Goal: Task Accomplishment & Management: Manage account settings

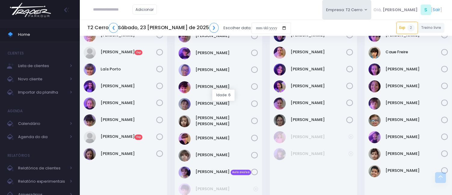
scroll to position [234, 0]
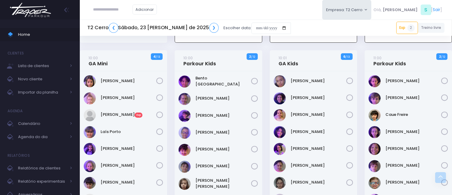
click at [308, 19] on div "Adicionar Empresa: T2 Cerro T2 Cerro T3 Santana T4 Pompeia Olá, S [" at bounding box center [266, 10] width 372 height 20
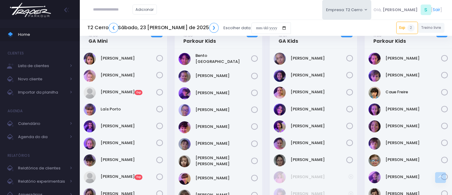
scroll to position [267, 0]
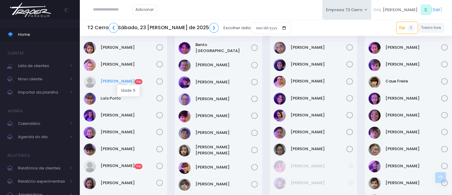
click at [119, 79] on link "Isabela Gerhardt Exp" at bounding box center [129, 81] width 56 height 6
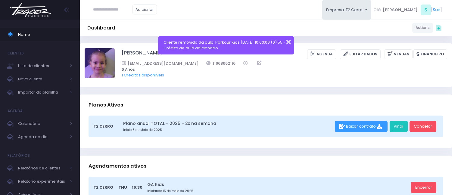
click at [284, 41] on button "button" at bounding box center [284, 41] width 12 height 7
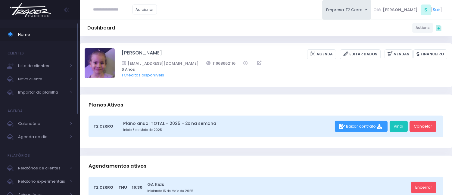
click at [43, 31] on span "Home" at bounding box center [45, 35] width 54 height 8
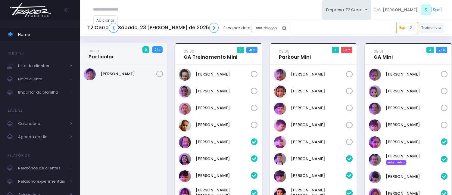
scroll to position [43, 0]
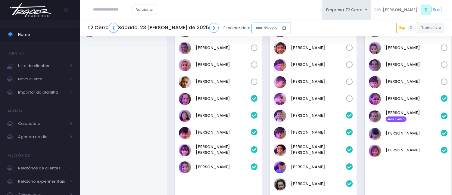
click at [251, 32] on input "date" at bounding box center [270, 28] width 39 height 11
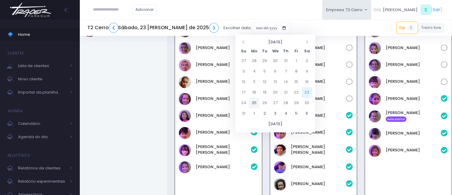
click at [255, 100] on td "25" at bounding box center [254, 103] width 11 height 11
type input "**********"
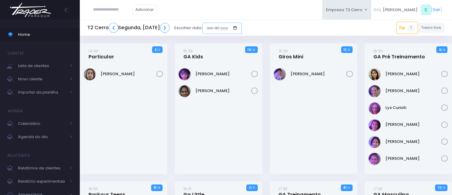
click at [242, 29] on input "date" at bounding box center [221, 28] width 39 height 11
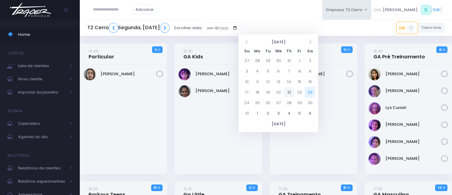
click at [286, 89] on td "21" at bounding box center [289, 92] width 11 height 11
type input "**********"
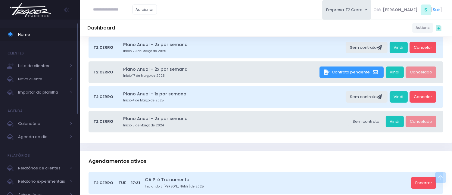
scroll to position [67, 0]
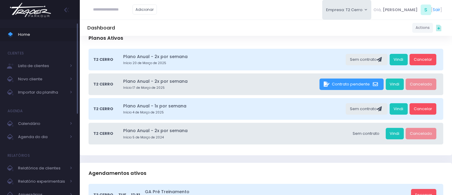
click at [50, 36] on span "Home" at bounding box center [45, 35] width 54 height 8
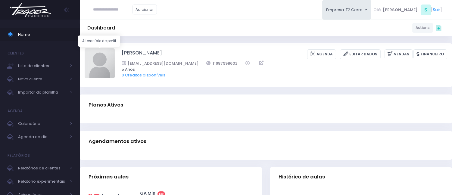
click at [105, 56] on img at bounding box center [100, 63] width 30 height 30
click at [114, 48] on input "file" at bounding box center [114, 48] width 0 height 0
type input "**********"
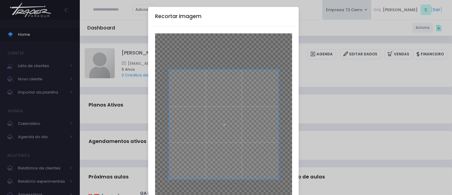
click at [207, 133] on span at bounding box center [224, 125] width 110 height 110
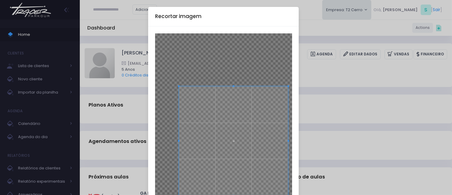
scroll to position [60, 0]
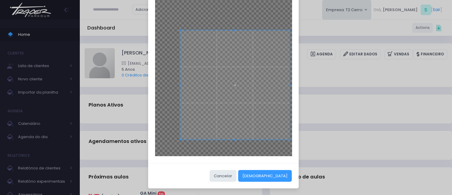
click at [259, 125] on span at bounding box center [235, 85] width 110 height 110
click at [281, 174] on button "[DEMOGRAPHIC_DATA]" at bounding box center [265, 175] width 54 height 11
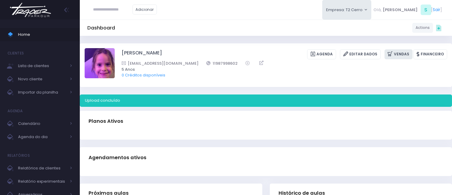
click at [394, 52] on icon at bounding box center [390, 54] width 6 height 7
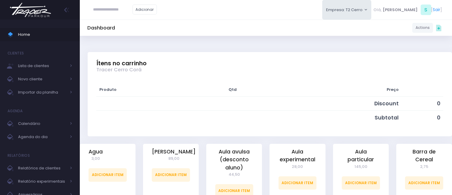
scroll to position [134, 0]
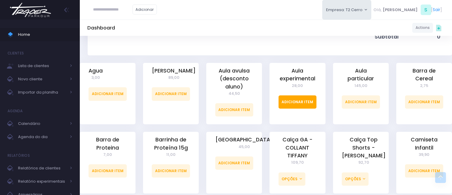
click at [301, 100] on link "Adicionar Item" at bounding box center [297, 101] width 38 height 13
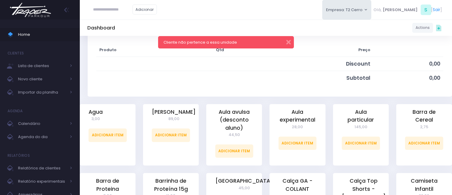
scroll to position [100, 0]
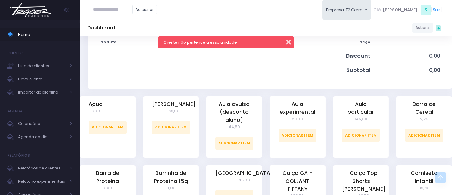
click at [287, 41] on button "button" at bounding box center [284, 41] width 12 height 7
click at [63, 31] on span "Home" at bounding box center [45, 35] width 54 height 8
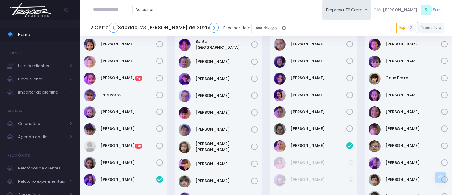
scroll to position [267, 0]
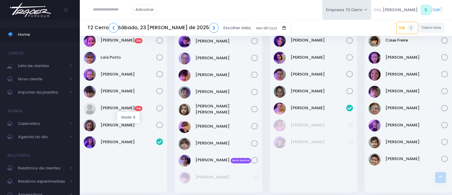
scroll to position [301, 0]
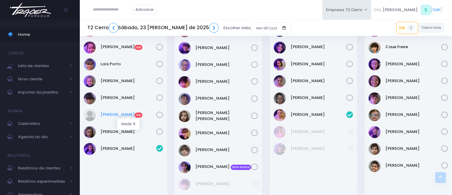
click at [127, 113] on link "Mariana Bernardino Exp" at bounding box center [129, 115] width 56 height 6
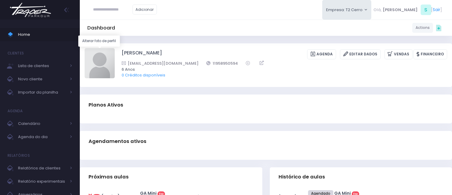
click at [107, 56] on img at bounding box center [100, 63] width 30 height 30
click at [114, 48] on input "file" at bounding box center [114, 48] width 0 height 0
type input "**********"
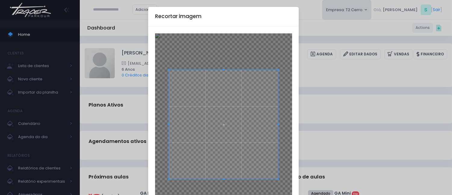
click at [212, 116] on span at bounding box center [224, 125] width 110 height 110
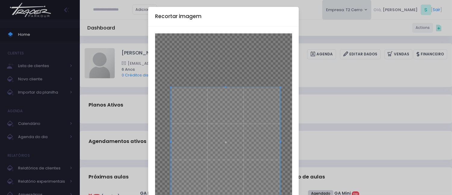
click at [234, 158] on span at bounding box center [226, 142] width 110 height 110
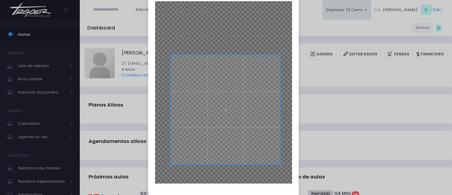
scroll to position [60, 0]
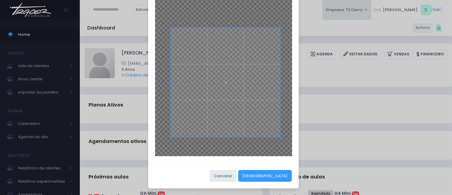
click at [285, 169] on div "Cancelar Cortar" at bounding box center [223, 176] width 151 height 26
click at [285, 175] on button "[DEMOGRAPHIC_DATA]" at bounding box center [265, 175] width 54 height 11
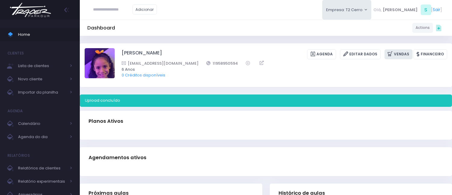
click at [392, 55] on icon at bounding box center [390, 54] width 6 height 7
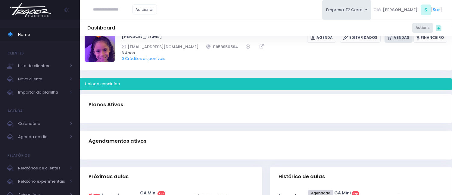
scroll to position [33, 0]
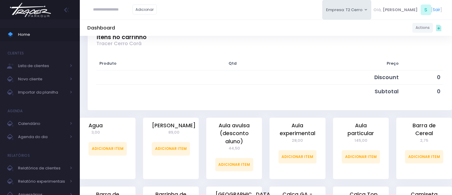
scroll to position [100, 0]
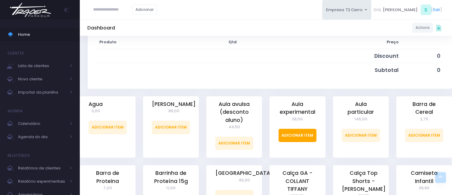
click at [303, 135] on link "Adicionar Item" at bounding box center [297, 135] width 38 height 13
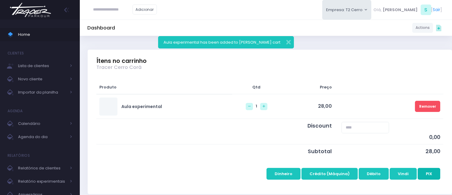
scroll to position [67, 0]
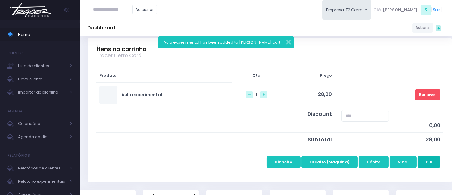
click at [432, 160] on button "PIX" at bounding box center [429, 161] width 23 height 11
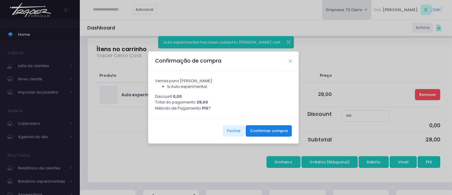
click at [282, 133] on button "Confirmar compra" at bounding box center [269, 130] width 46 height 11
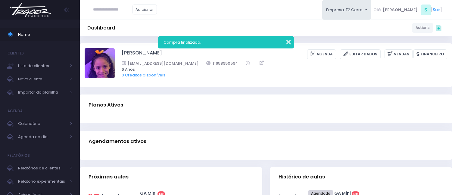
click at [285, 42] on button "button" at bounding box center [284, 41] width 12 height 7
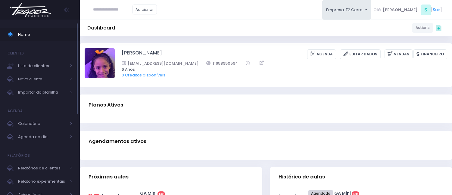
click at [52, 34] on span "Home" at bounding box center [45, 35] width 54 height 8
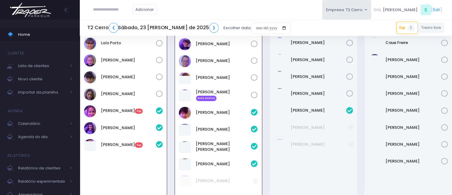
scroll to position [316, 0]
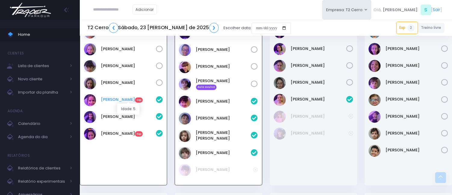
click at [133, 99] on link "Isabela Gerhardt Exp" at bounding box center [128, 100] width 55 height 6
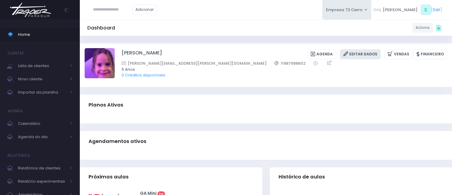
click at [371, 56] on link "Editar Dados" at bounding box center [360, 54] width 41 height 10
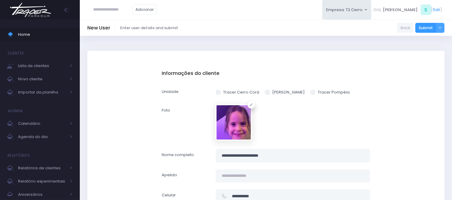
click at [222, 91] on label "Tracer Cerro Corá" at bounding box center [238, 92] width 44 height 6
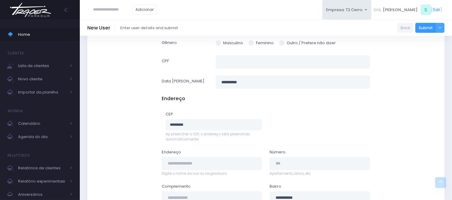
scroll to position [341, 0]
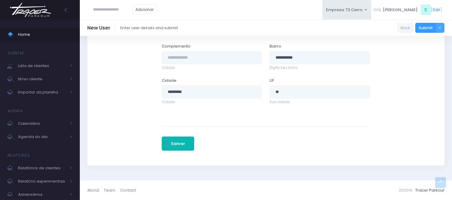
click at [181, 148] on button "Salvar" at bounding box center [178, 144] width 33 height 14
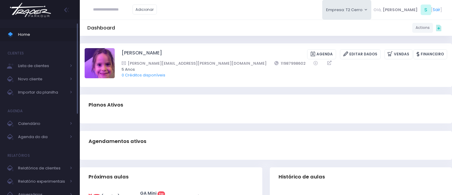
click at [49, 39] on link "Home" at bounding box center [40, 34] width 80 height 13
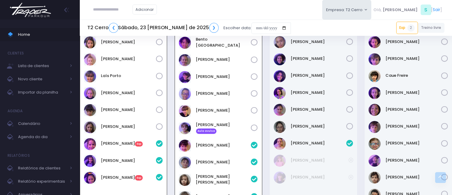
scroll to position [283, 0]
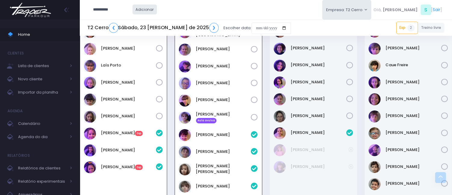
type input "**********"
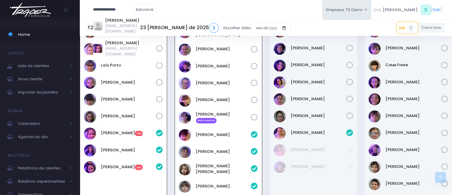
type input "**********"
click input "submit" at bounding box center [0, 0] width 0 height 0
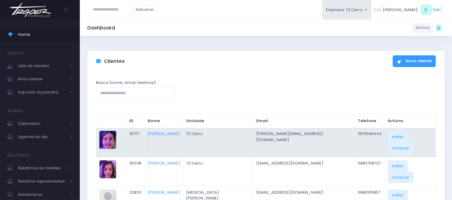
click at [174, 137] on td "[PERSON_NAME]" at bounding box center [163, 142] width 39 height 29
click at [177, 131] on link "Livia Lopes" at bounding box center [164, 134] width 33 height 6
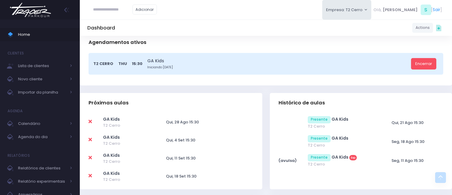
scroll to position [167, 0]
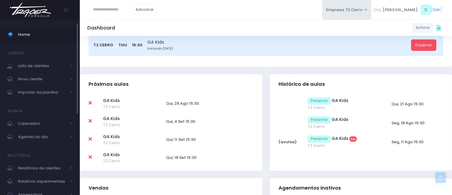
click at [56, 35] on span "Home" at bounding box center [45, 35] width 54 height 8
click at [64, 40] on link "Home" at bounding box center [40, 34] width 80 height 13
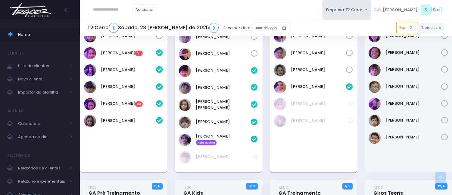
scroll to position [334, 0]
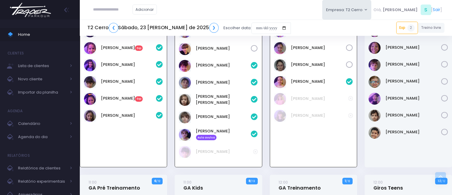
click at [114, 13] on input "text" at bounding box center [112, 9] width 39 height 11
type input "**********"
click input "submit" at bounding box center [0, 0] width 0 height 0
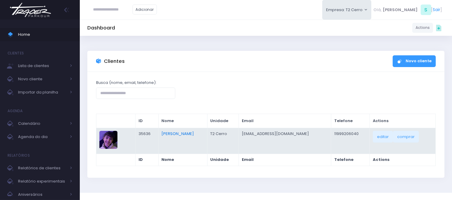
click at [194, 133] on link "[PERSON_NAME]" at bounding box center [178, 134] width 33 height 6
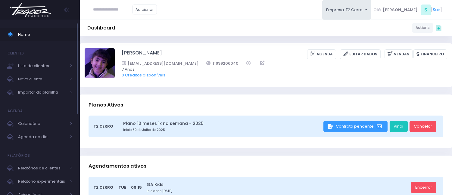
click at [38, 39] on link "Home" at bounding box center [40, 34] width 80 height 13
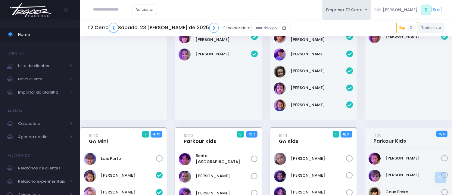
scroll to position [155, 0]
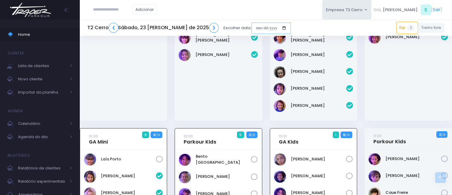
click at [251, 26] on input "date" at bounding box center [270, 28] width 39 height 11
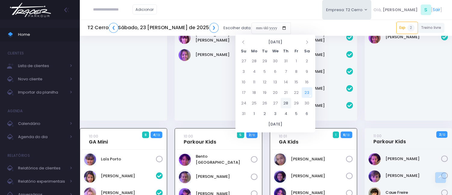
click at [284, 102] on td "28" at bounding box center [286, 103] width 11 height 11
type input "**********"
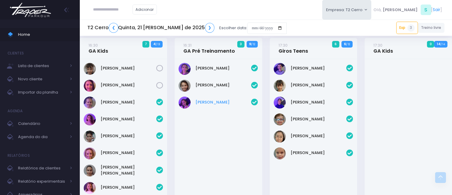
scroll to position [468, 0]
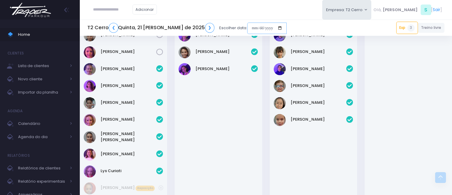
click at [247, 33] on input "date" at bounding box center [266, 28] width 39 height 11
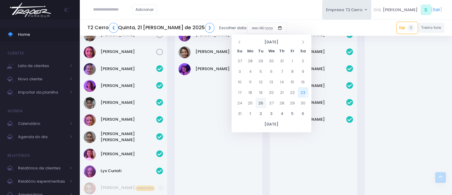
click at [259, 100] on td "26" at bounding box center [261, 103] width 11 height 11
type input "**********"
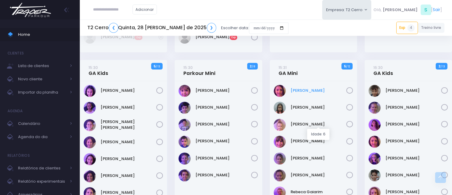
scroll to position [234, 0]
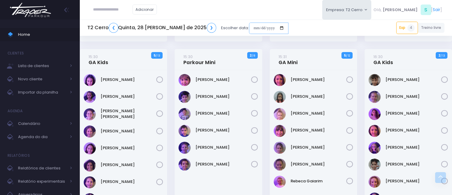
click at [249, 23] on input "date" at bounding box center [268, 28] width 39 height 11
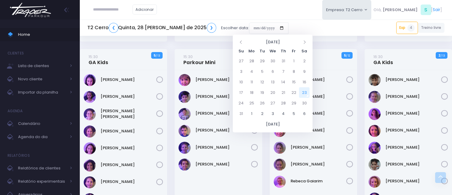
click at [305, 91] on td "23" at bounding box center [304, 92] width 11 height 11
type input "**********"
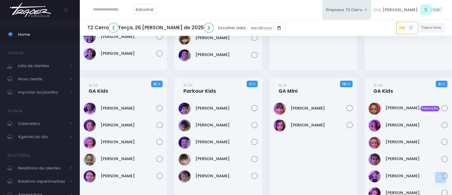
scroll to position [201, 0]
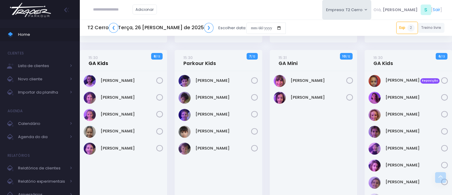
click at [101, 64] on link "15:30 GA Kids" at bounding box center [99, 60] width 20 height 12
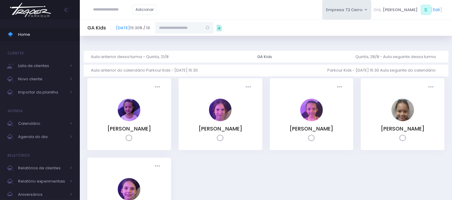
click at [202, 31] on input "text" at bounding box center [178, 27] width 47 height 11
click at [200, 40] on link "[PERSON_NAME]" at bounding box center [184, 39] width 35 height 6
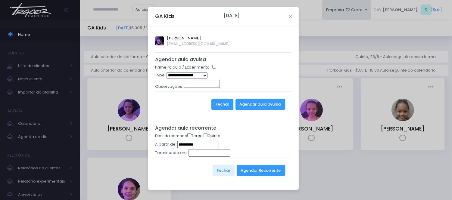
type input "**********"
click at [258, 171] on button "Agendar Recorrente" at bounding box center [261, 170] width 48 height 11
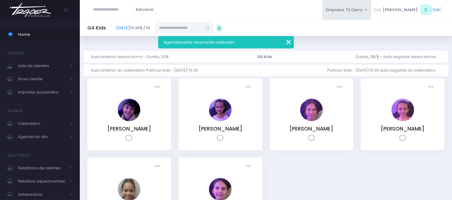
click at [286, 40] on button "button" at bounding box center [284, 41] width 12 height 7
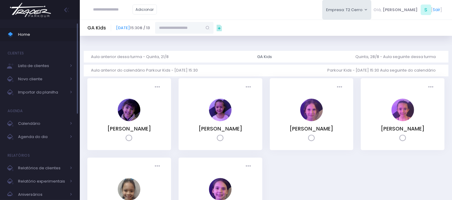
click at [38, 33] on span "Home" at bounding box center [45, 35] width 54 height 8
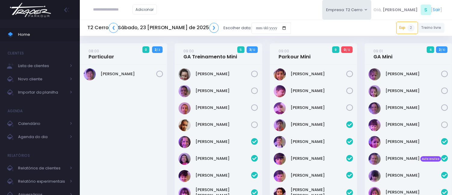
scroll to position [283, 0]
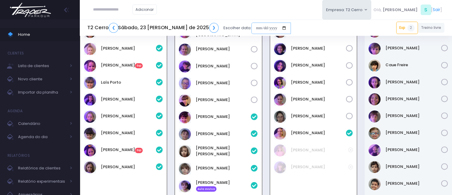
click at [251, 30] on input "date" at bounding box center [270, 28] width 39 height 11
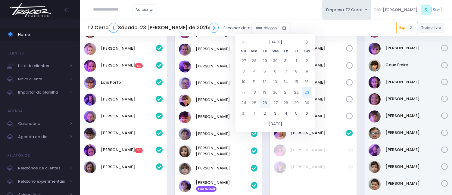
click at [264, 103] on td "26" at bounding box center [265, 103] width 11 height 11
type input "**********"
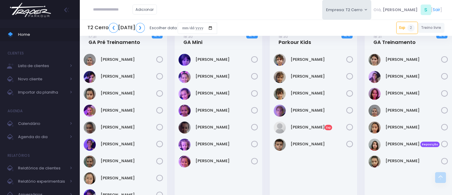
scroll to position [535, 0]
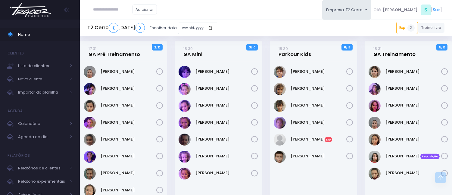
click at [393, 50] on link "18:31 GA Treinamento" at bounding box center [394, 51] width 42 height 12
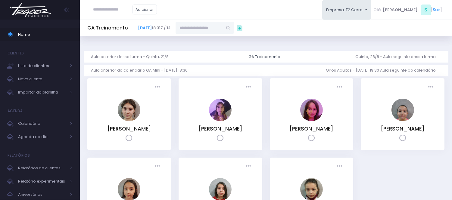
click at [222, 28] on input "text" at bounding box center [199, 27] width 47 height 11
type input "********"
type input "**********"
type input "******"
type input "**********"
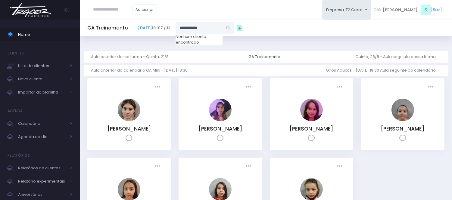
click at [222, 28] on input "**********" at bounding box center [199, 27] width 47 height 11
type input "**********"
click at [222, 42] on link "[PERSON_NAME]" at bounding box center [205, 39] width 35 height 6
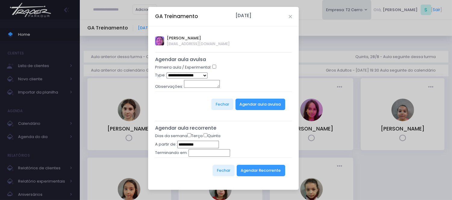
type input "**********"
click at [204, 135] on form "**********" at bounding box center [223, 158] width 137 height 50
click at [263, 170] on button "Agendar Recorrente" at bounding box center [261, 170] width 48 height 11
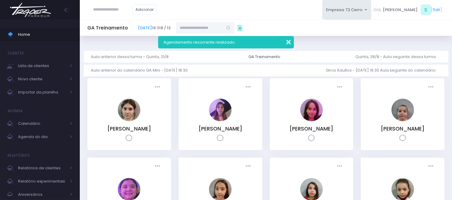
click at [282, 41] on button "button" at bounding box center [284, 41] width 12 height 7
click at [288, 38] on button "button" at bounding box center [284, 41] width 12 height 7
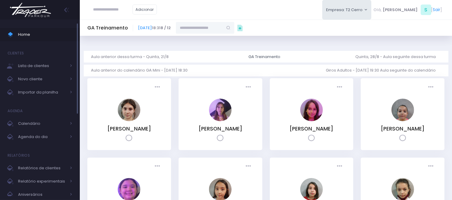
click at [16, 34] on span at bounding box center [13, 35] width 11 height 8
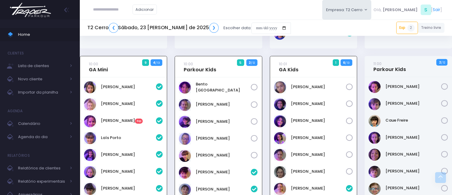
scroll to position [216, 0]
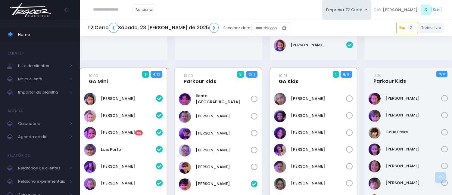
click at [294, 78] on link "10:01 GA Kids" at bounding box center [289, 79] width 20 height 12
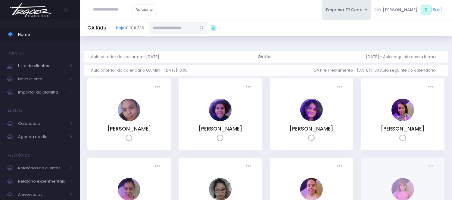
click at [175, 25] on input "text" at bounding box center [172, 27] width 47 height 11
type input "**********"
click at [196, 36] on link "[PERSON_NAME]" at bounding box center [178, 39] width 35 height 6
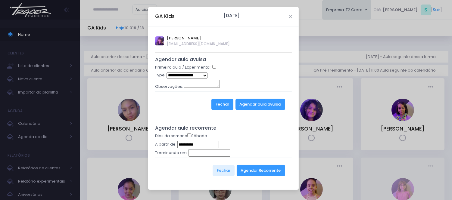
type input "**********"
click at [257, 102] on button "Agendar aula avulsa" at bounding box center [260, 104] width 50 height 11
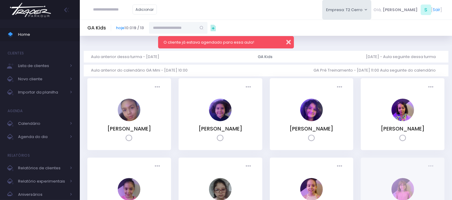
click at [288, 43] on button "button" at bounding box center [284, 41] width 12 height 7
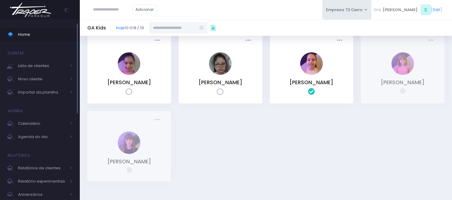
scroll to position [158, 0]
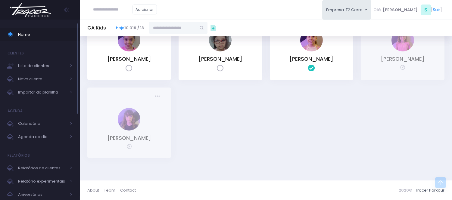
click at [51, 35] on span "Home" at bounding box center [45, 35] width 54 height 8
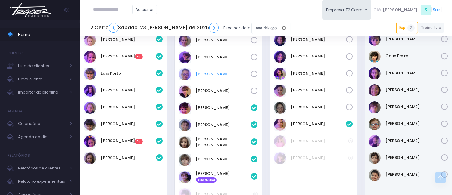
scroll to position [283, 0]
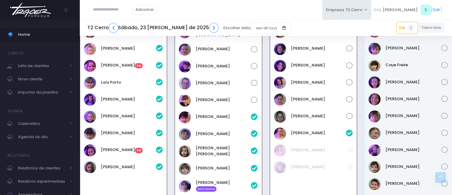
click at [219, 3] on div "Adicionar Empresa: T2 Cerro [GEOGRAPHIC_DATA][MEDICAL_DATA][PERSON_NAME], S [" at bounding box center [266, 10] width 372 height 20
click at [223, 2] on div "Adicionar Empresa: T2 Cerro [GEOGRAPHIC_DATA][MEDICAL_DATA][PERSON_NAME], S [" at bounding box center [266, 10] width 372 height 20
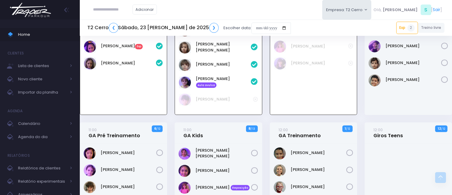
scroll to position [417, 0]
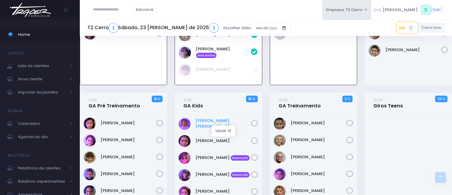
click at [228, 118] on link "Alice Arruda Rochwerger" at bounding box center [224, 124] width 56 height 12
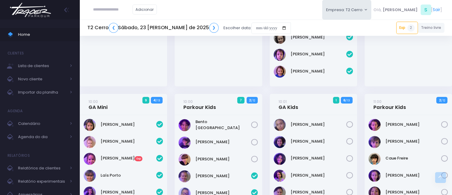
scroll to position [201, 0]
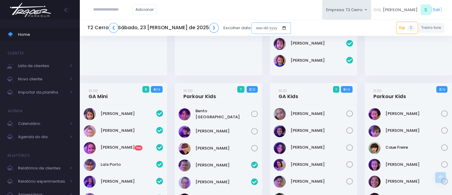
click at [251, 25] on input "date" at bounding box center [270, 28] width 39 height 11
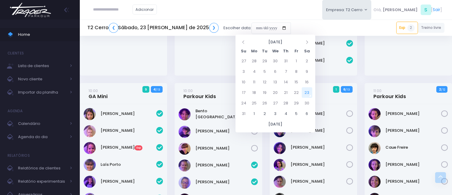
click at [305, 93] on td "23" at bounding box center [307, 92] width 11 height 11
type input "**********"
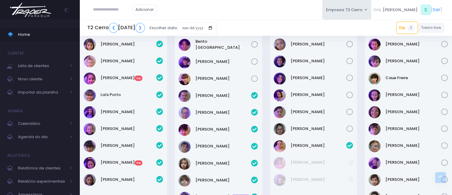
scroll to position [301, 0]
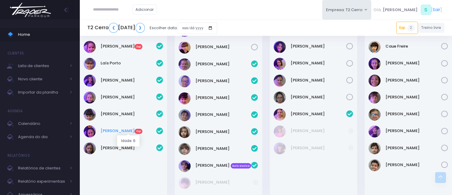
click at [136, 130] on link "[PERSON_NAME] Exp" at bounding box center [129, 131] width 56 height 6
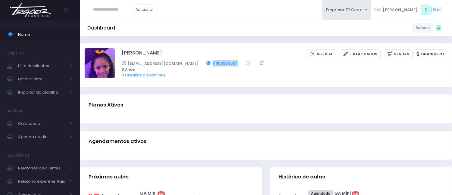
drag, startPoint x: 219, startPoint y: 63, endPoint x: 189, endPoint y: 65, distance: 29.9
click at [189, 65] on div "Criccacintra@gmail.com 11958950594" at bounding box center [281, 63] width 318 height 6
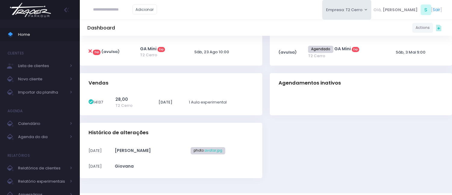
scroll to position [162, 0]
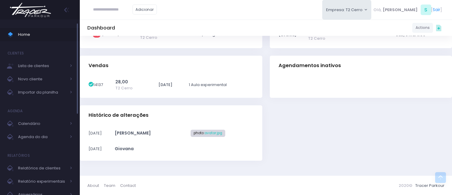
click at [53, 37] on span "Home" at bounding box center [45, 35] width 54 height 8
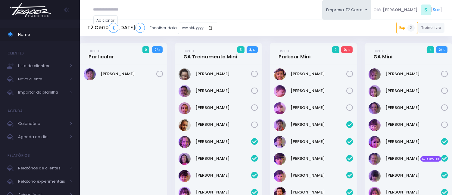
scroll to position [283, 0]
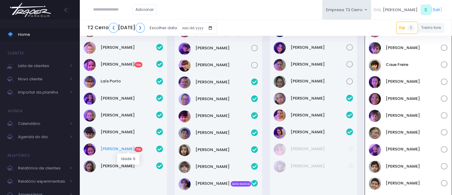
click at [131, 151] on link "[PERSON_NAME] Exp" at bounding box center [129, 149] width 56 height 6
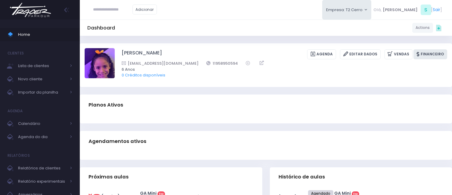
click at [428, 53] on link "Financeiro" at bounding box center [430, 54] width 34 height 10
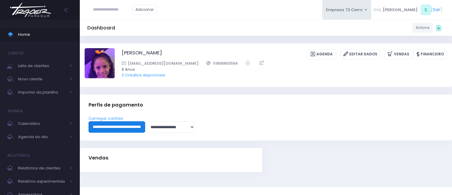
click at [131, 132] on input "**********" at bounding box center [117, 126] width 57 height 11
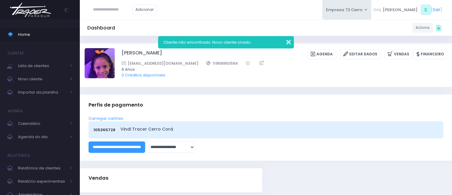
click at [288, 40] on button "button" at bounding box center [284, 41] width 12 height 7
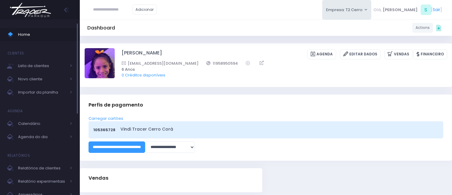
click at [45, 30] on link "Home" at bounding box center [40, 34] width 80 height 13
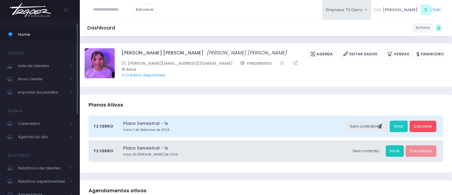
click at [61, 34] on span "Home" at bounding box center [45, 35] width 54 height 8
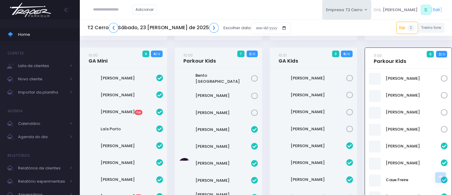
scroll to position [234, 0]
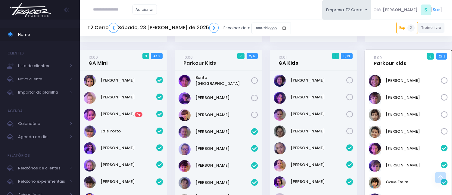
click at [293, 61] on link "10:01 GA Kids" at bounding box center [288, 60] width 20 height 12
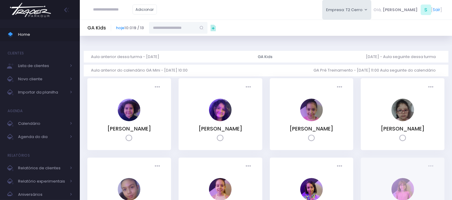
click at [196, 26] on input "text" at bounding box center [172, 27] width 47 height 11
type input "**********"
click at [191, 37] on link "Serena Ruiz Bomfim" at bounding box center [178, 39] width 35 height 6
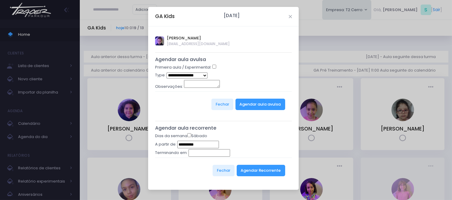
type input "**********"
click at [201, 75] on select "**********" at bounding box center [186, 76] width 41 height 6
select select "*"
click at [166, 73] on select "**********" at bounding box center [186, 76] width 41 height 6
click at [266, 103] on button "Agendar aula avulsa" at bounding box center [260, 104] width 50 height 11
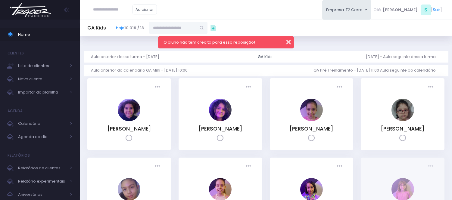
click at [285, 38] on button "button" at bounding box center [284, 41] width 12 height 7
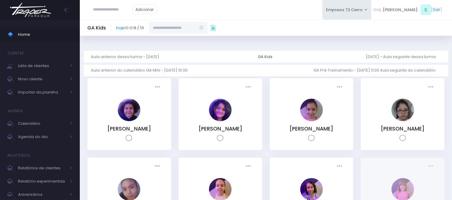
click at [190, 25] on input "text" at bounding box center [172, 27] width 47 height 11
drag, startPoint x: 231, startPoint y: 2, endPoint x: 204, endPoint y: 8, distance: 28.1
click at [231, 2] on div "Adicionar Empresa: T2 Cerro [GEOGRAPHIC_DATA][MEDICAL_DATA], S [" at bounding box center [266, 10] width 372 height 20
click at [40, 32] on span "Home" at bounding box center [45, 35] width 54 height 8
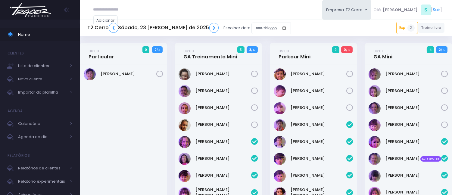
scroll to position [283, 0]
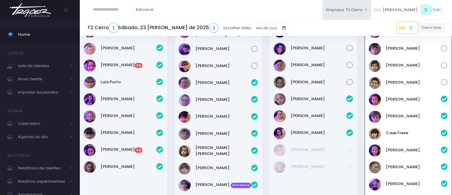
click at [243, 1] on div "Adicionar Empresa: T2 Cerro [GEOGRAPHIC_DATA][MEDICAL_DATA][PERSON_NAME], S [" at bounding box center [266, 10] width 372 height 20
click at [291, 1] on div "Adicionar Empresa: T2 Cerro [GEOGRAPHIC_DATA][MEDICAL_DATA][PERSON_NAME], S [" at bounding box center [266, 10] width 372 height 20
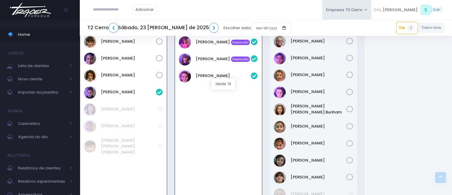
scroll to position [484, 0]
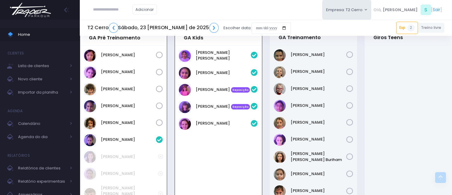
click at [169, 95] on div "11:00 GA Pré Treinamento 1 6 / 12" at bounding box center [123, 144] width 95 height 240
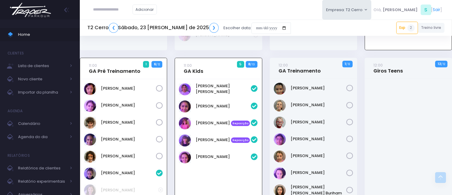
scroll to position [417, 0]
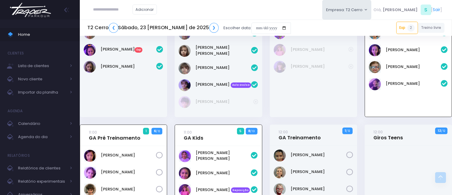
scroll to position [450, 0]
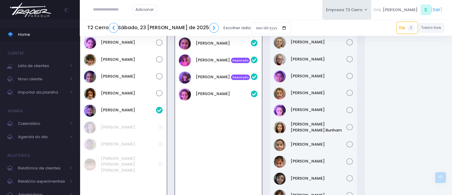
scroll to position [517, 0]
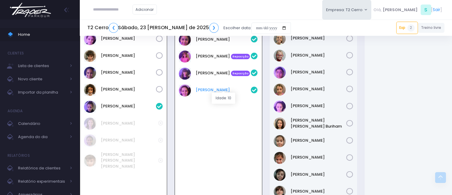
click at [217, 88] on link "[PERSON_NAME]" at bounding box center [223, 90] width 55 height 6
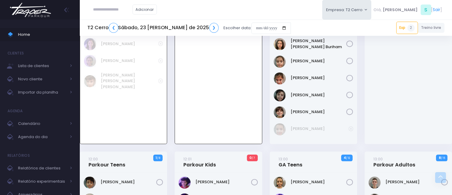
scroll to position [651, 0]
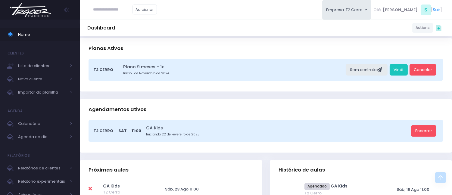
scroll to position [33, 0]
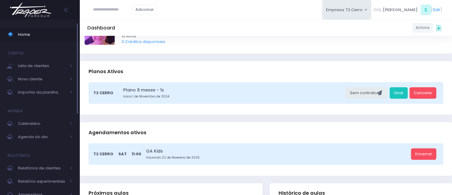
click at [60, 28] on link "Home" at bounding box center [40, 34] width 80 height 13
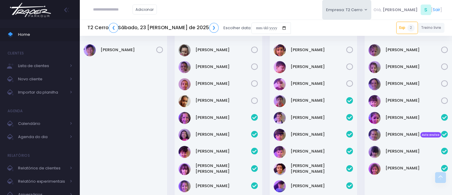
scroll to position [15, 0]
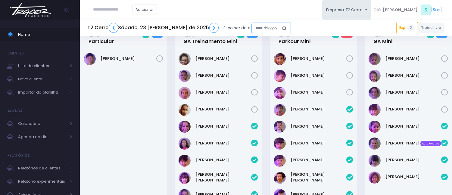
click at [251, 25] on input "date" at bounding box center [270, 28] width 39 height 11
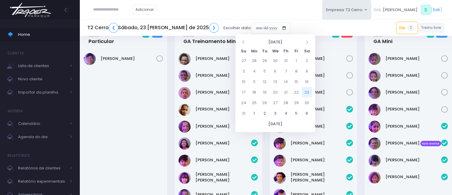
click at [305, 95] on td "23" at bounding box center [307, 92] width 11 height 11
type input "**********"
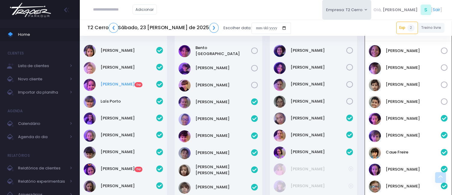
scroll to position [301, 0]
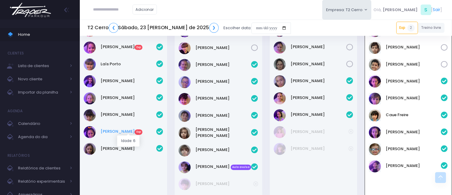
click at [133, 129] on link "[PERSON_NAME] Exp" at bounding box center [129, 132] width 56 height 6
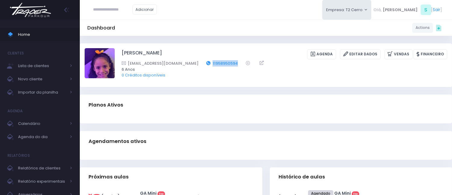
drag, startPoint x: 219, startPoint y: 61, endPoint x: 188, endPoint y: 64, distance: 30.2
click at [188, 64] on div "Criccacintra@gmail.com 11958950594" at bounding box center [281, 63] width 318 height 6
copy link "11958950594"
click at [47, 38] on span "Home" at bounding box center [45, 35] width 54 height 8
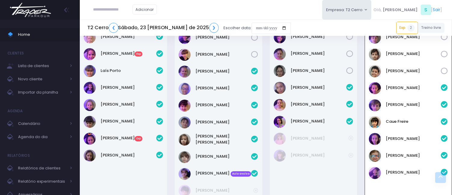
scroll to position [283, 0]
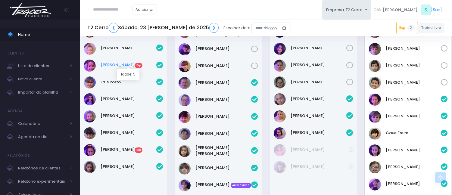
click at [132, 64] on link "Isabela Gerhardt Exp" at bounding box center [129, 65] width 56 height 6
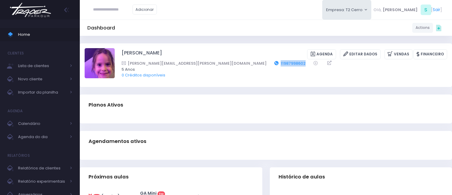
drag, startPoint x: 226, startPoint y: 62, endPoint x: 198, endPoint y: 63, distance: 28.3
click at [198, 63] on div "amanda.gerhardt@crb.g12.br 11987998602" at bounding box center [281, 63] width 318 height 6
copy link "11987998602"
click at [43, 31] on span "Home" at bounding box center [45, 35] width 54 height 8
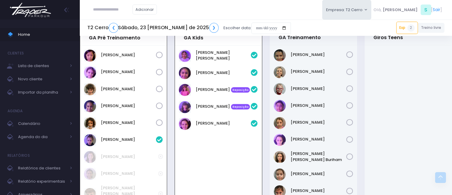
scroll to position [450, 0]
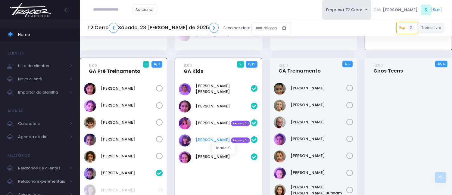
click at [201, 137] on link "[PERSON_NAME] Reposição" at bounding box center [223, 140] width 55 height 6
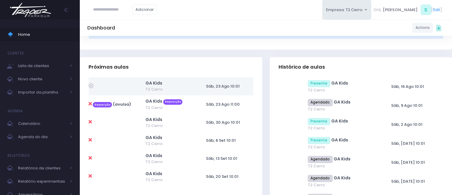
scroll to position [167, 0]
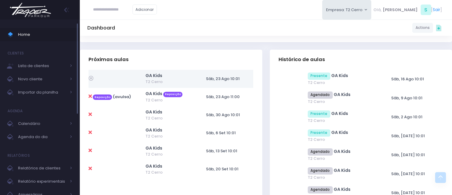
click at [48, 35] on span "Home" at bounding box center [45, 35] width 54 height 8
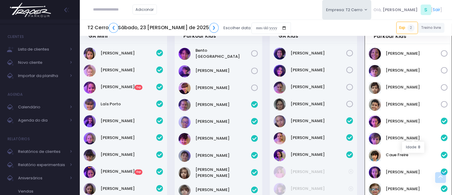
scroll to position [249, 0]
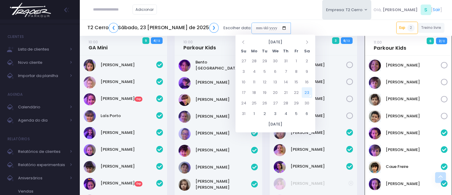
click at [251, 27] on input "date" at bounding box center [270, 28] width 39 height 11
click at [309, 101] on td "30" at bounding box center [307, 103] width 11 height 11
type input "**********"
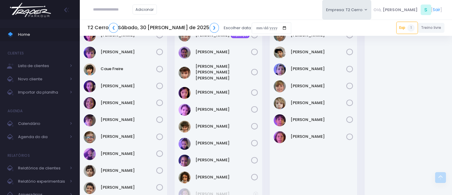
scroll to position [535, 0]
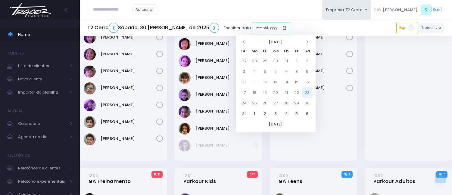
click at [252, 26] on input "date" at bounding box center [271, 28] width 39 height 11
click at [310, 104] on td "30" at bounding box center [307, 103] width 11 height 11
type input "**********"
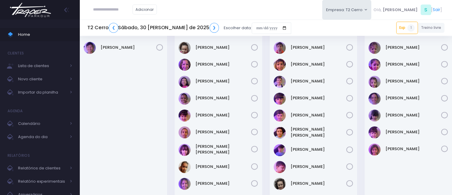
scroll to position [67, 0]
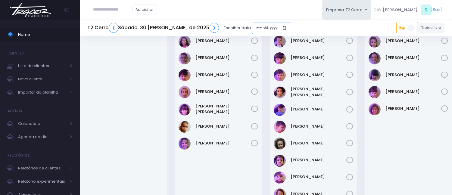
click at [252, 23] on input "date" at bounding box center [271, 28] width 39 height 11
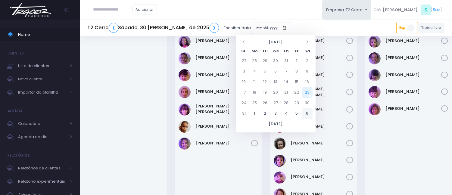
click at [311, 112] on td "6" at bounding box center [307, 113] width 11 height 11
type input "**********"
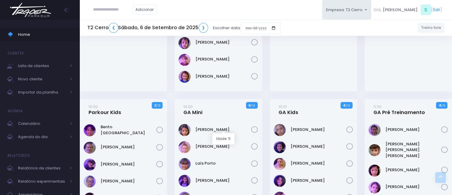
scroll to position [184, 0]
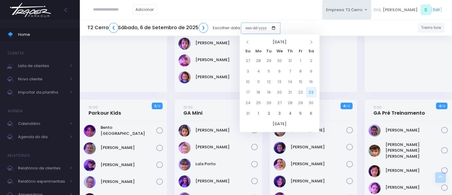
click at [250, 26] on input "date" at bounding box center [260, 28] width 39 height 11
click at [308, 92] on td "23" at bounding box center [311, 92] width 11 height 11
type input "**********"
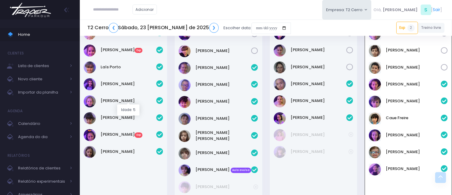
scroll to position [283, 0]
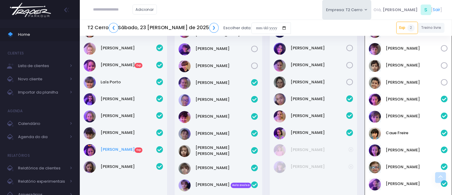
click at [132, 151] on link "Mariana Bernardino Exp" at bounding box center [129, 150] width 56 height 6
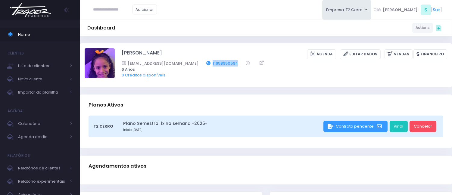
drag, startPoint x: 217, startPoint y: 62, endPoint x: 191, endPoint y: 64, distance: 26.3
click at [191, 64] on div "[EMAIL_ADDRESS][DOMAIN_NAME] 11958950594" at bounding box center [281, 63] width 318 height 6
copy link "11958950594"
click at [108, 11] on input "text" at bounding box center [112, 9] width 39 height 11
type input "**********"
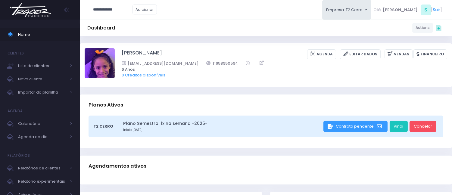
click input "submit" at bounding box center [0, 0] width 0 height 0
type input "**********"
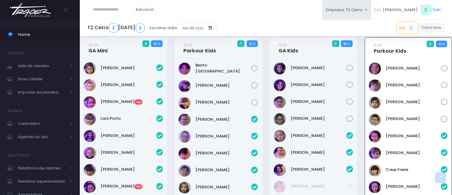
scroll to position [245, 0]
click at [128, 99] on link "Isabela Gerhardt Exp" at bounding box center [129, 102] width 56 height 6
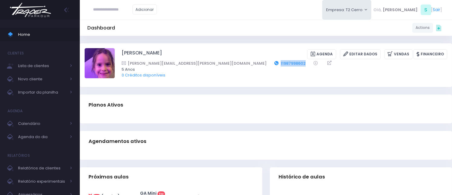
drag, startPoint x: 226, startPoint y: 63, endPoint x: 200, endPoint y: 61, distance: 26.6
click at [200, 61] on div "[PERSON_NAME][EMAIL_ADDRESS][PERSON_NAME][DOMAIN_NAME] 11987998602" at bounding box center [281, 63] width 318 height 6
copy link "11987998602"
click at [123, 11] on input "text" at bounding box center [112, 9] width 39 height 11
type input "**********"
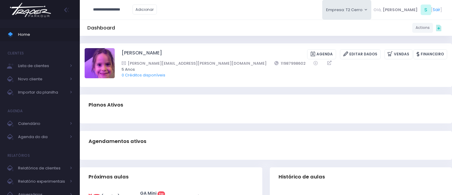
click input "submit" at bounding box center [0, 0] width 0 height 0
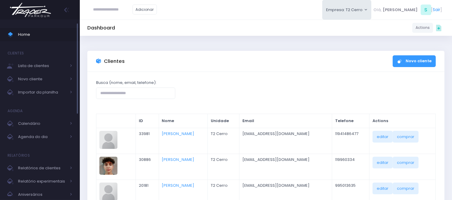
click at [45, 39] on link "Home" at bounding box center [40, 34] width 80 height 13
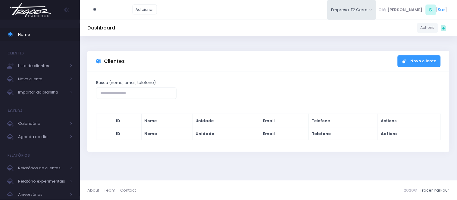
type input "*"
type input "**********"
click input "submit" at bounding box center [0, 0] width 0 height 0
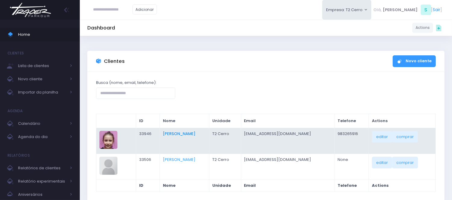
click at [183, 133] on link "Rafaella Medeiros" at bounding box center [179, 134] width 33 height 6
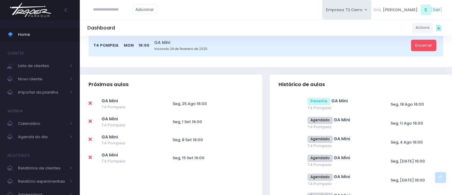
scroll to position [67, 0]
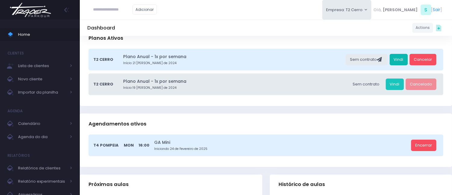
click at [397, 58] on link "Vindi" at bounding box center [399, 59] width 18 height 11
click at [110, 11] on input "text" at bounding box center [112, 9] width 39 height 11
type input "**********"
click input "submit" at bounding box center [0, 0] width 0 height 0
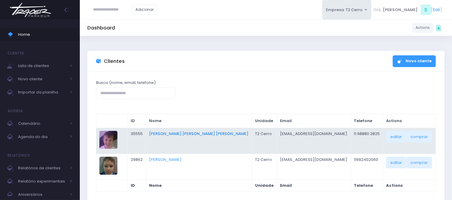
click at [209, 133] on link "Thomas Luca Pearson De Faro" at bounding box center [198, 134] width 99 height 6
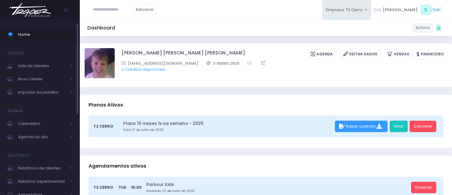
click at [24, 34] on span "Home" at bounding box center [45, 35] width 54 height 8
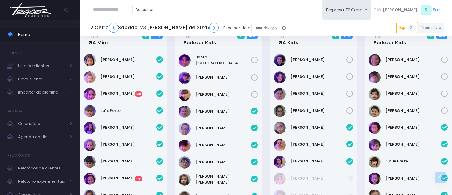
scroll to position [167, 0]
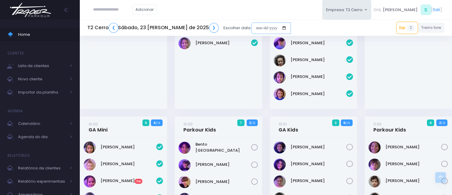
click at [251, 23] on input "date" at bounding box center [270, 28] width 39 height 11
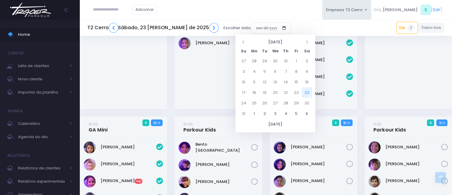
click at [305, 88] on td "23" at bounding box center [307, 92] width 11 height 11
type input "**********"
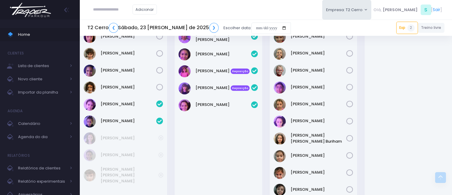
scroll to position [435, 0]
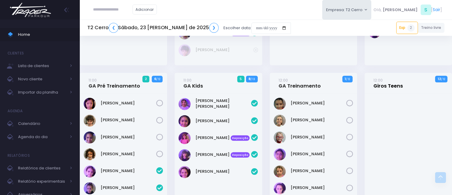
click at [393, 82] on link "12:00 Giros Teens" at bounding box center [388, 83] width 30 height 12
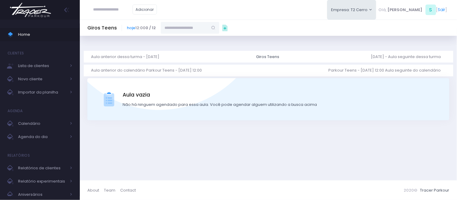
click at [191, 28] on input "text" at bounding box center [184, 27] width 47 height 11
click at [34, 29] on link "Home" at bounding box center [40, 34] width 80 height 13
click at [38, 42] on ul "Home Clientes Lista de clientes Novo cliente Importar da planilha [GEOGRAPHIC_D…" at bounding box center [40, 163] width 80 height 280
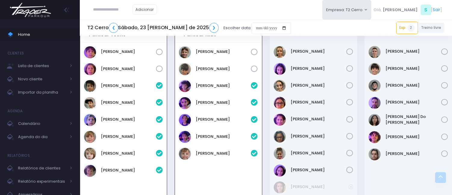
scroll to position [740, 0]
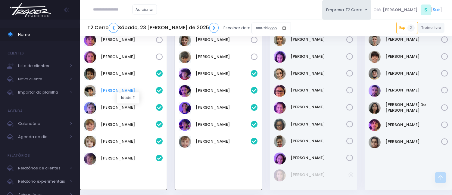
click at [131, 89] on link "[PERSON_NAME]" at bounding box center [128, 91] width 55 height 6
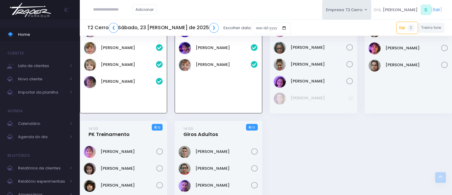
scroll to position [703, 0]
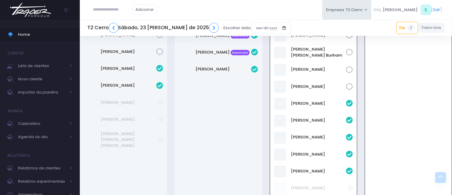
scroll to position [472, 0]
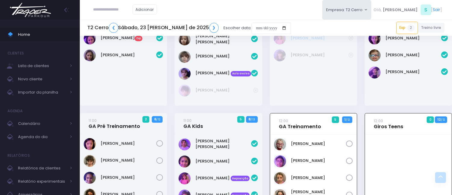
scroll to position [405, 0]
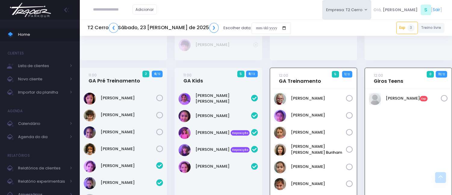
scroll to position [439, 0]
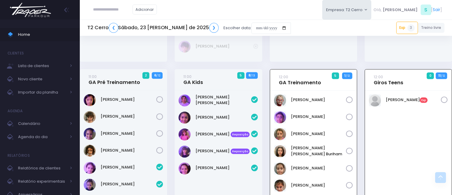
click at [353, 95] on div "Pietro Okamoto Exp" at bounding box center [313, 101] width 79 height 12
click at [393, 98] on link "Pietro Okamoto Exp" at bounding box center [413, 100] width 55 height 6
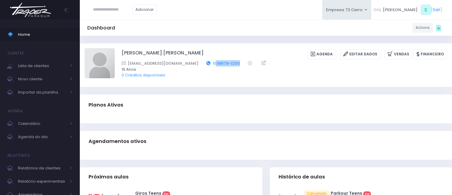
drag, startPoint x: 220, startPoint y: 64, endPoint x: 194, endPoint y: 63, distance: 26.8
click at [194, 63] on div "[EMAIL_ADDRESS][DOMAIN_NAME] 11 98578-1200" at bounding box center [281, 63] width 318 height 6
copy link "98578-1200"
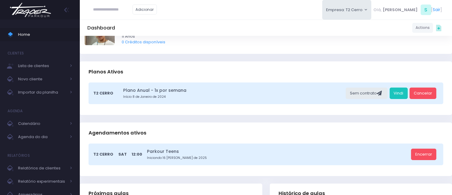
scroll to position [33, 0]
click at [393, 91] on link "Vindi" at bounding box center [399, 92] width 18 height 11
click at [39, 33] on span "Home" at bounding box center [45, 35] width 54 height 8
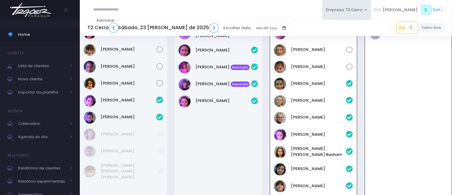
scroll to position [506, 0]
click at [251, 23] on input "date" at bounding box center [270, 28] width 39 height 11
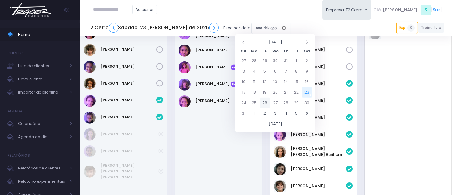
click at [261, 103] on td "26" at bounding box center [265, 103] width 11 height 11
type input "**********"
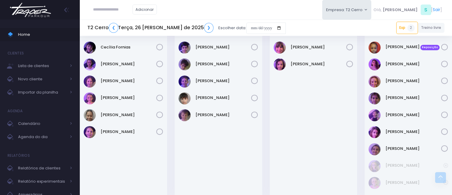
scroll to position [167, 0]
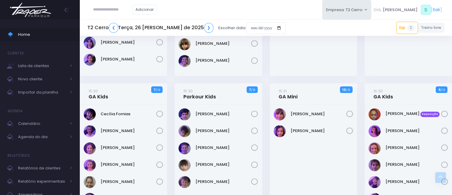
click at [228, 27] on div "T2 Cerro ❮ Terça, 26 [PERSON_NAME] de 2025 ❯ Escolher data:" at bounding box center [186, 28] width 198 height 14
click at [229, 25] on div "T2 Cerro ❮ Terça, 26 [PERSON_NAME] de 2025 ❯ Escolher data:" at bounding box center [186, 28] width 198 height 14
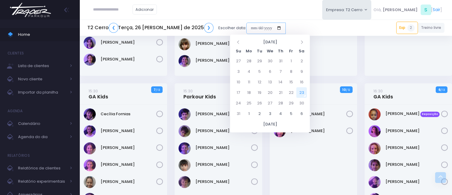
click at [246, 24] on input "date" at bounding box center [265, 28] width 39 height 11
click at [306, 99] on td "30" at bounding box center [301, 103] width 11 height 11
type input "**********"
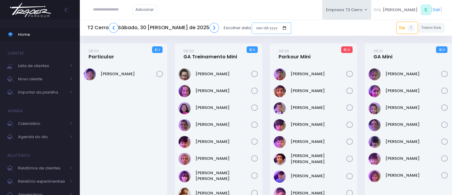
click at [252, 26] on input "date" at bounding box center [271, 28] width 39 height 11
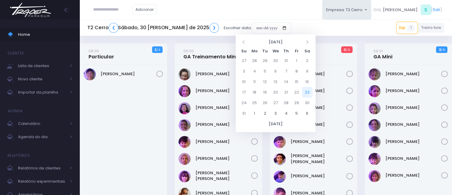
click at [307, 96] on td "23" at bounding box center [307, 92] width 11 height 11
type input "**********"
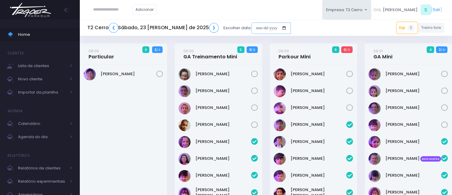
click at [251, 23] on input "date" at bounding box center [270, 28] width 39 height 11
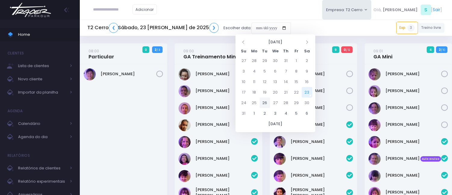
click at [263, 106] on td "26" at bounding box center [265, 103] width 11 height 11
type input "**********"
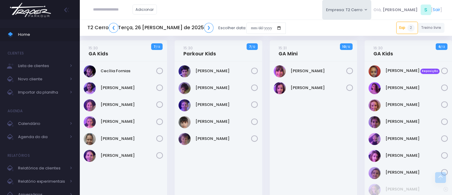
scroll to position [201, 0]
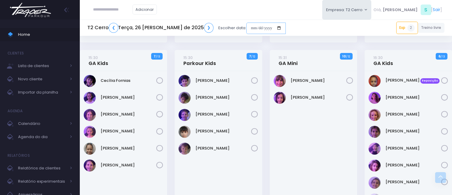
click at [246, 27] on input "date" at bounding box center [265, 28] width 39 height 11
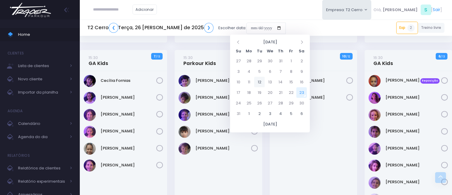
click at [260, 80] on td "12" at bounding box center [259, 82] width 11 height 11
type input "**********"
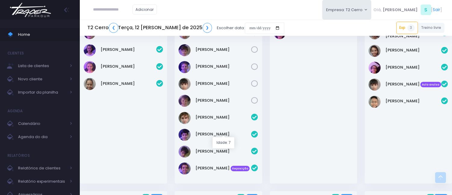
scroll to position [267, 0]
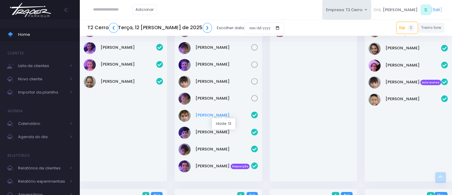
click at [208, 115] on link "[PERSON_NAME]" at bounding box center [224, 115] width 56 height 6
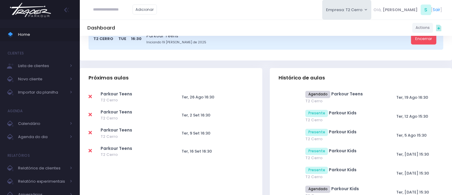
scroll to position [167, 0]
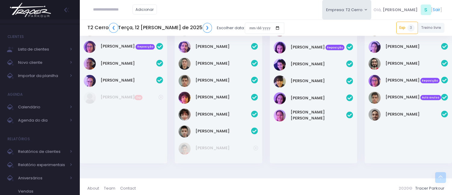
scroll to position [870, 0]
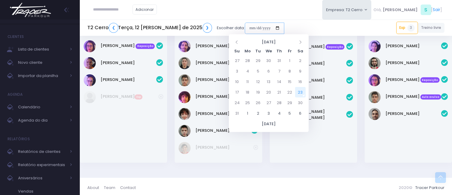
click at [245, 31] on input "date" at bounding box center [264, 28] width 39 height 11
click at [299, 105] on td "30" at bounding box center [300, 103] width 11 height 11
type input "**********"
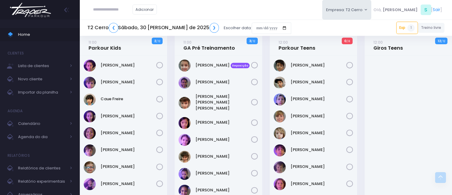
scroll to position [468, 0]
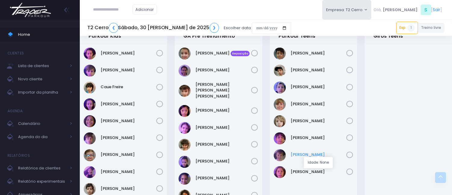
click at [308, 154] on link "[PERSON_NAME]" at bounding box center [319, 155] width 56 height 6
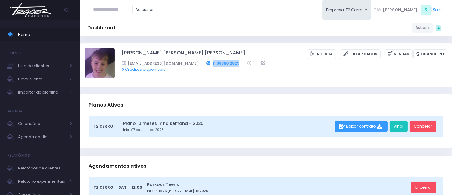
drag, startPoint x: 236, startPoint y: 62, endPoint x: 205, endPoint y: 63, distance: 31.6
click at [205, 63] on div "samanthapearson01@gmail.com 11 98880 2825" at bounding box center [281, 63] width 318 height 6
copy link "11 98880 2825"
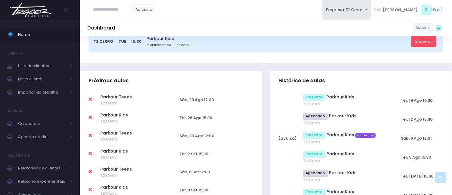
scroll to position [201, 0]
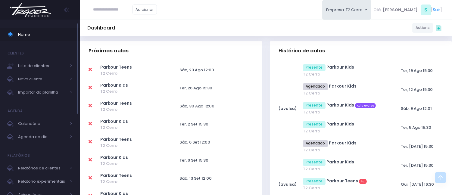
click at [67, 32] on span "Home" at bounding box center [45, 35] width 54 height 8
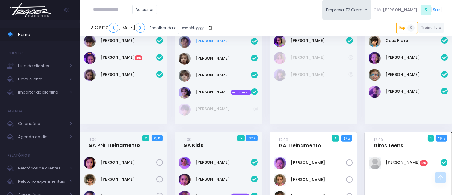
scroll to position [372, 0]
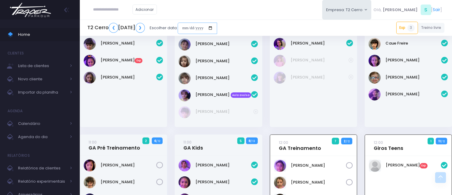
click at [217, 28] on input "date" at bounding box center [197, 28] width 39 height 11
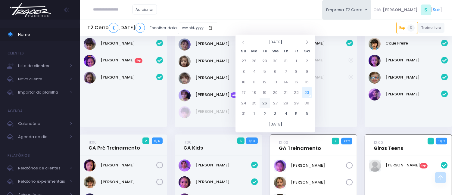
click at [264, 104] on td "26" at bounding box center [265, 103] width 11 height 11
type input "**********"
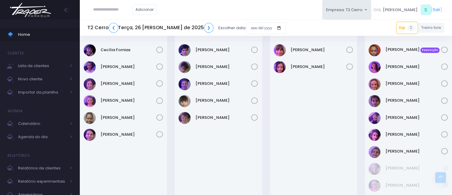
scroll to position [234, 0]
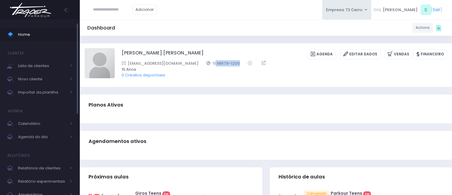
click at [55, 33] on span "Home" at bounding box center [45, 35] width 54 height 8
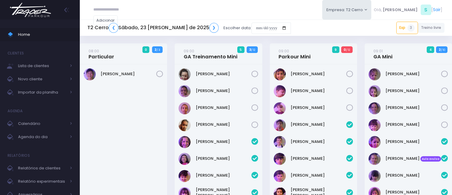
scroll to position [745, 0]
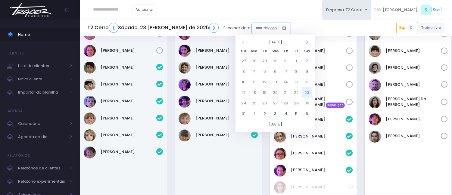
click at [251, 23] on input "date" at bounding box center [270, 28] width 39 height 11
click at [281, 1] on div "Adicionar Empresa: T2 Cerro T2 Cerro T3 Santana T4 Pompeia Olá, S [" at bounding box center [266, 10] width 372 height 20
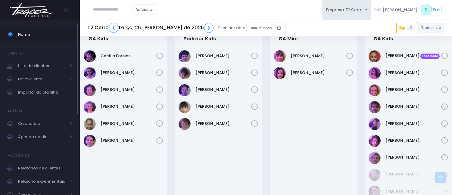
scroll to position [201, 0]
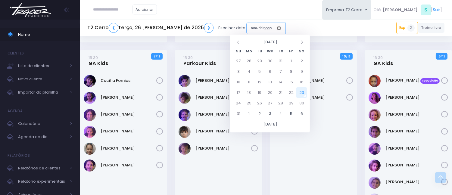
click at [246, 25] on input "date" at bounding box center [265, 28] width 39 height 11
click at [251, 100] on td "25" at bounding box center [249, 103] width 11 height 11
type input "**********"
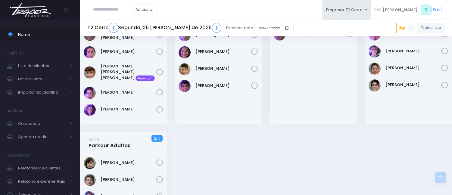
scroll to position [735, 0]
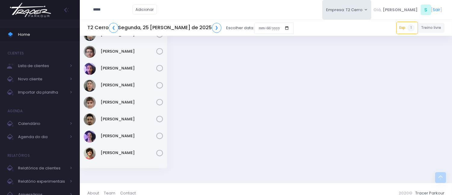
type input "*****"
click input "submit" at bounding box center [0, 0] width 0 height 0
